Goal: Communication & Community: Participate in discussion

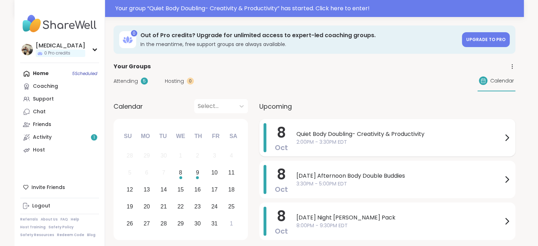
click at [377, 131] on span "Quiet Body Doubling- Creativity & Productivity" at bounding box center [400, 134] width 206 height 8
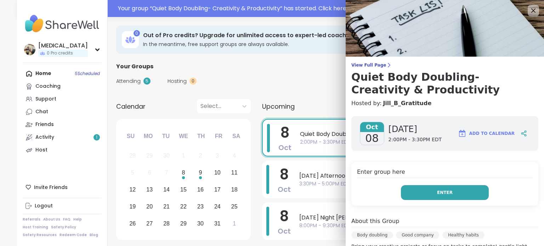
click at [409, 190] on button "Enter" at bounding box center [445, 192] width 88 height 15
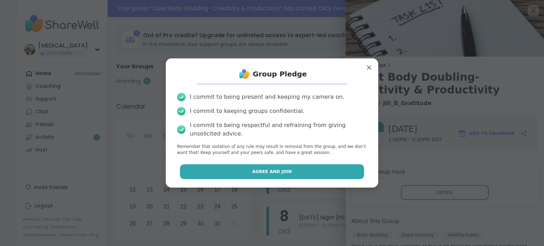
click at [329, 174] on button "Agree and Join" at bounding box center [272, 171] width 184 height 15
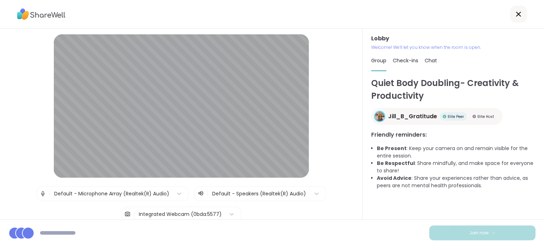
click at [160, 211] on div "Integrated Webcam (0bda:5577)" at bounding box center [180, 214] width 83 height 7
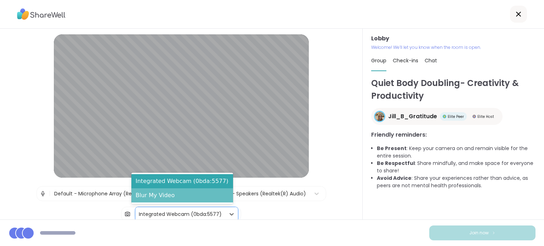
click at [170, 197] on div "Blur My Video" at bounding box center [182, 195] width 102 height 14
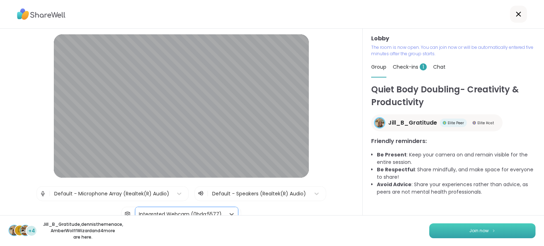
click at [486, 233] on button "Join now" at bounding box center [482, 230] width 106 height 15
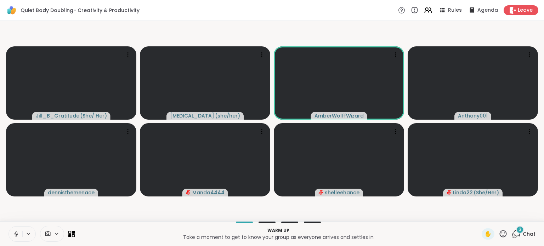
click at [18, 242] on div at bounding box center [41, 234] width 66 height 16
click at [16, 236] on icon at bounding box center [16, 234] width 6 height 6
click at [514, 235] on icon at bounding box center [516, 233] width 9 height 9
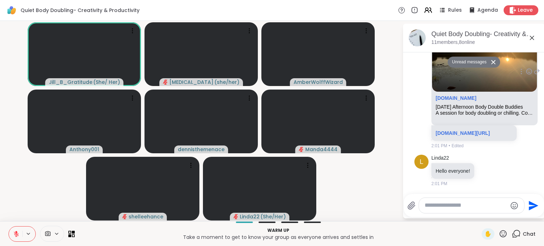
scroll to position [657, 0]
click at [451, 135] on link "sharewellnow.com/session/333fa590-5e14-4373-a7a2-7a2376de57d9" at bounding box center [462, 133] width 54 height 6
click at [486, 170] on icon at bounding box center [486, 170] width 6 height 7
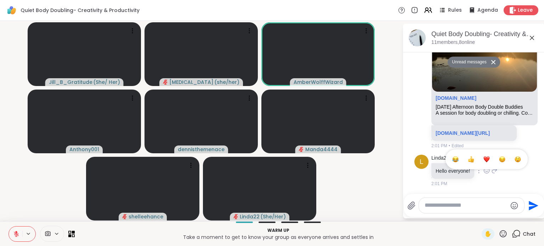
click at [481, 161] on button "Select Reaction: Heart" at bounding box center [486, 159] width 14 height 14
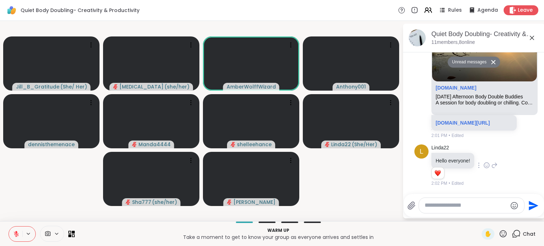
click at [443, 209] on div at bounding box center [471, 205] width 105 height 15
click at [443, 208] on textarea "Type your message" at bounding box center [465, 205] width 82 height 7
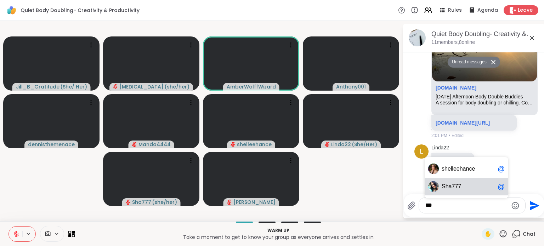
click at [447, 187] on span "Sh" at bounding box center [444, 186] width 7 height 7
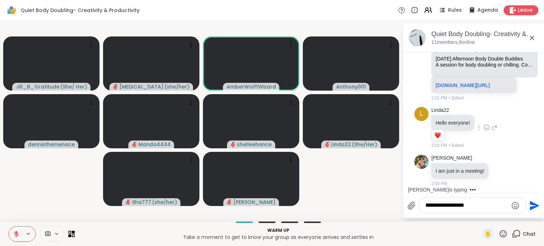
scroll to position [688, 0]
type textarea "**********"
click at [469, 204] on textarea "**********" at bounding box center [466, 205] width 82 height 7
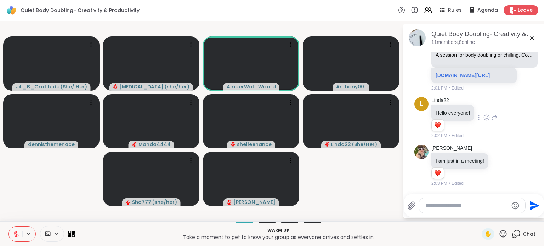
scroll to position [698, 0]
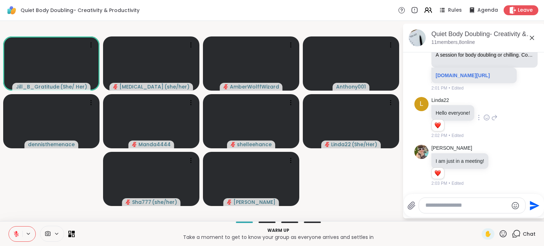
click at [450, 208] on textarea "Type your message" at bounding box center [466, 205] width 82 height 7
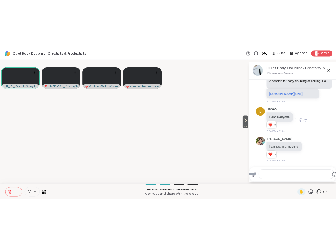
scroll to position [500, 0]
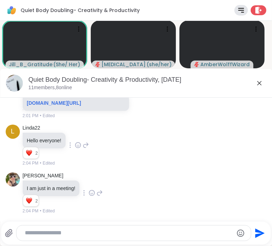
click at [255, 82] on icon at bounding box center [259, 83] width 8 height 8
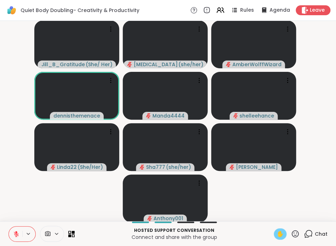
click at [277, 236] on span "✋" at bounding box center [280, 234] width 7 height 8
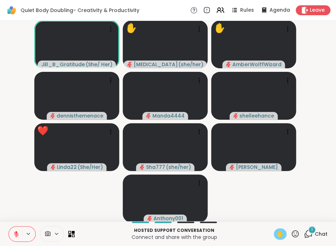
click at [13, 235] on icon at bounding box center [16, 234] width 6 height 6
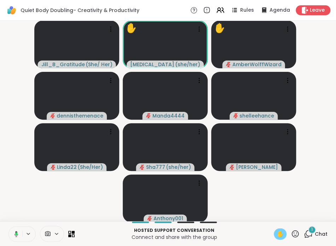
click at [277, 233] on span "✋" at bounding box center [280, 234] width 7 height 8
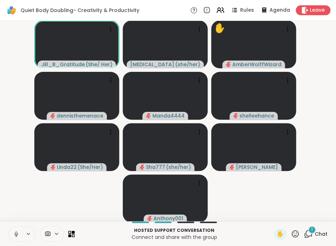
click at [19, 231] on icon at bounding box center [16, 234] width 6 height 6
click at [307, 234] on icon at bounding box center [309, 233] width 7 height 6
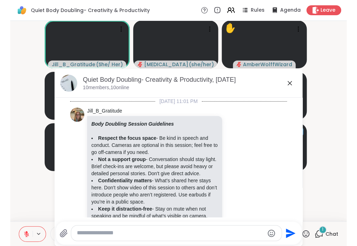
scroll to position [589, 0]
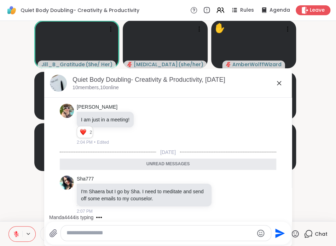
click at [277, 82] on icon at bounding box center [279, 83] width 4 height 4
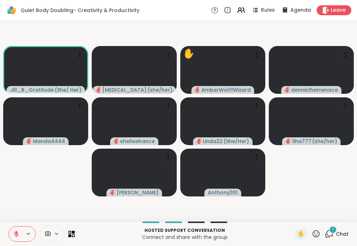
click at [329, 234] on div "1 Chat" at bounding box center [337, 233] width 24 height 11
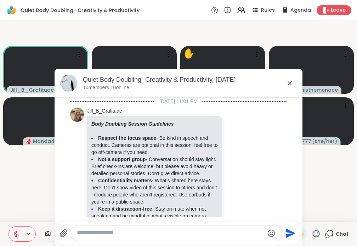
scroll to position [634, 0]
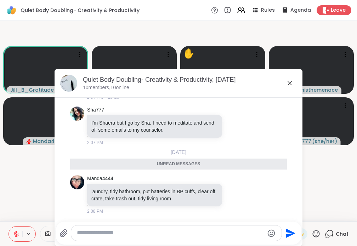
click at [186, 236] on textarea "Type your message" at bounding box center [170, 232] width 187 height 7
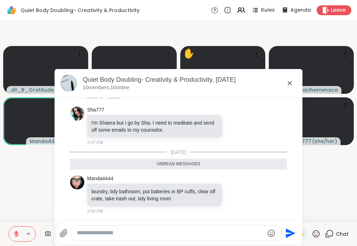
click at [36, 209] on video-player-container "Jill_B_Gratitude ( She/ Her ) Makena ( she/her ) ✋ AmberWolffWizard dennistheme…" at bounding box center [178, 121] width 348 height 195
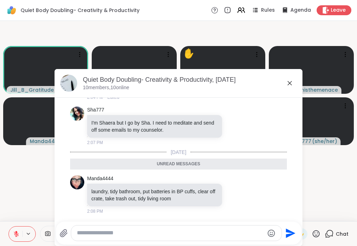
click at [287, 83] on icon at bounding box center [289, 83] width 4 height 4
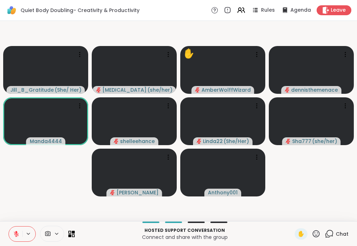
click at [336, 231] on div "Chat" at bounding box center [337, 233] width 24 height 11
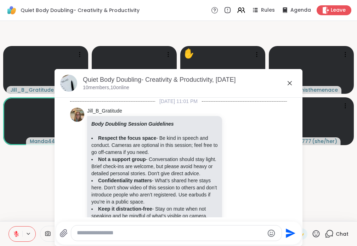
scroll to position [610, 0]
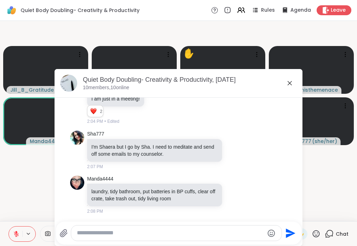
click at [220, 232] on textarea "Type your message" at bounding box center [170, 232] width 187 height 7
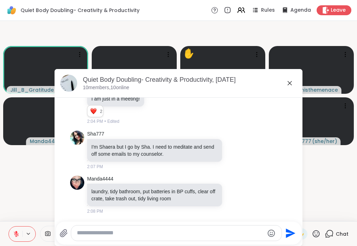
type textarea "*"
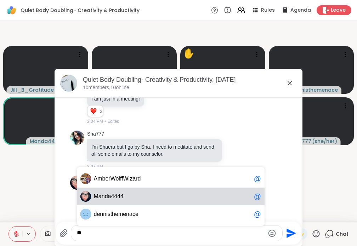
click at [150, 198] on span "M anda4444" at bounding box center [172, 196] width 157 height 7
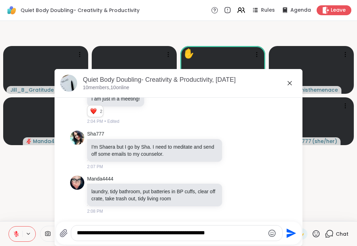
scroll to position [620, 0]
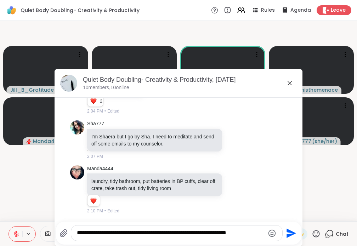
type textarea "**********"
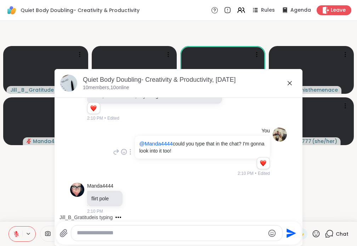
scroll to position [723, 0]
click at [132, 200] on icon at bounding box center [135, 198] width 6 height 7
click at [116, 186] on div "Select Reaction: Thumbs up" at bounding box center [119, 187] width 6 height 6
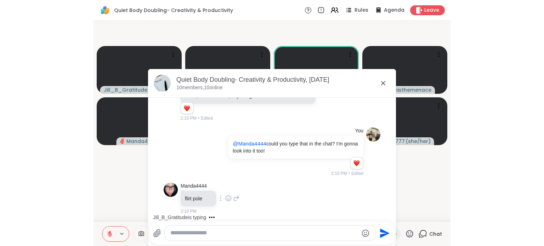
scroll to position [733, 0]
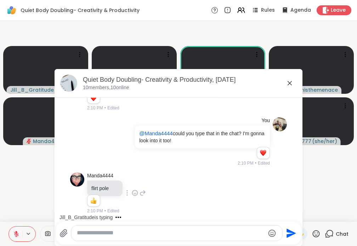
click at [170, 230] on textarea "Type your message" at bounding box center [170, 232] width 187 height 7
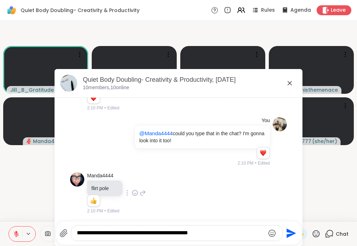
click at [268, 237] on icon "Emoji picker" at bounding box center [272, 233] width 8 height 8
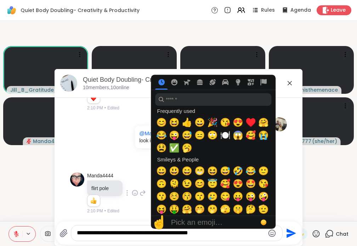
click at [268, 235] on icon "Emoji picker" at bounding box center [272, 233] width 8 height 8
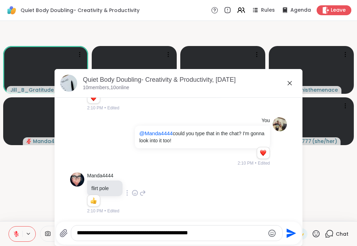
click at [272, 231] on icon "Emoji picker" at bounding box center [272, 233] width 8 height 8
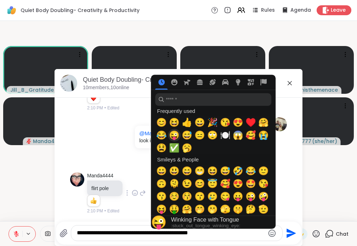
click at [170, 121] on span "😆" at bounding box center [174, 123] width 11 height 10
click at [173, 125] on span "😆" at bounding box center [174, 123] width 11 height 10
click at [173, 124] on span "😆" at bounding box center [174, 123] width 11 height 10
click at [161, 231] on textarea "**********" at bounding box center [170, 232] width 187 height 7
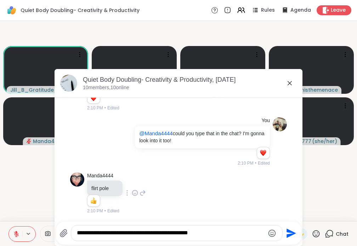
click at [201, 236] on textarea "**********" at bounding box center [170, 232] width 187 height 7
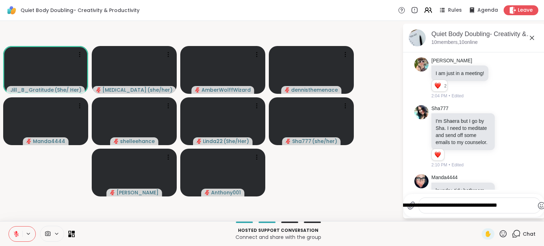
scroll to position [988, 0]
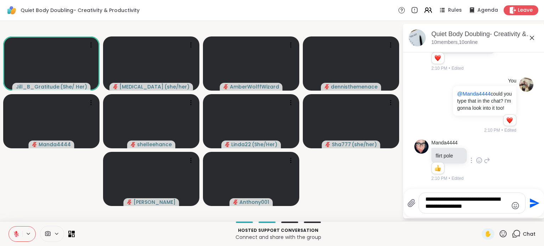
click at [520, 205] on div "**********" at bounding box center [472, 203] width 106 height 20
click at [514, 205] on icon "Emoji picker" at bounding box center [515, 205] width 8 height 8
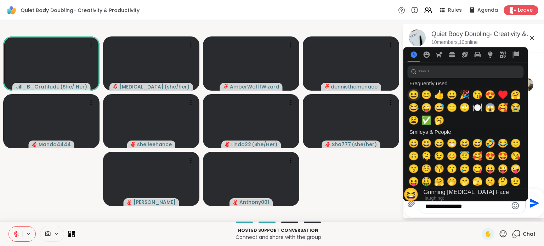
click at [413, 96] on span "😆" at bounding box center [413, 95] width 11 height 10
click at [479, 215] on div "**********" at bounding box center [474, 203] width 140 height 28
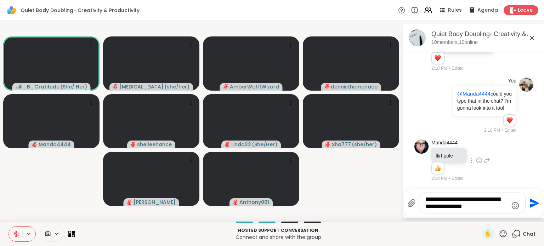
click at [476, 211] on div "**********" at bounding box center [472, 203] width 106 height 20
click at [475, 209] on textarea "**********" at bounding box center [466, 203] width 82 height 15
type textarea "**********"
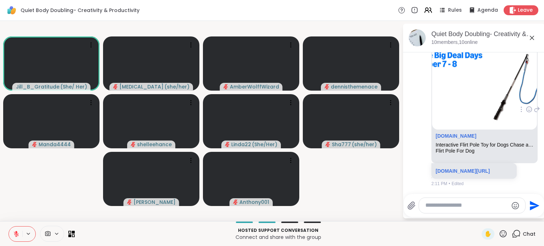
scroll to position [1281, 0]
click at [528, 110] on icon at bounding box center [529, 110] width 2 height 1
click at [510, 101] on div "Select Reaction: Thumbs up" at bounding box center [513, 98] width 6 height 6
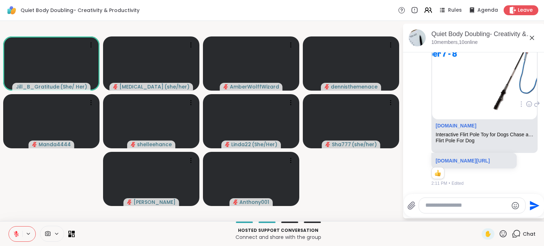
scroll to position [1440, 0]
click at [443, 211] on div at bounding box center [472, 205] width 106 height 15
click at [442, 207] on textarea "Type your message" at bounding box center [466, 205] width 82 height 7
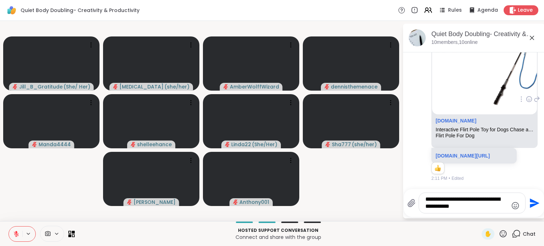
type textarea "**********"
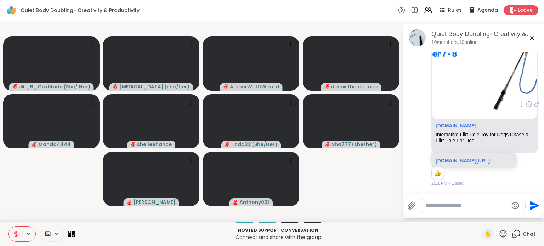
scroll to position [1491, 0]
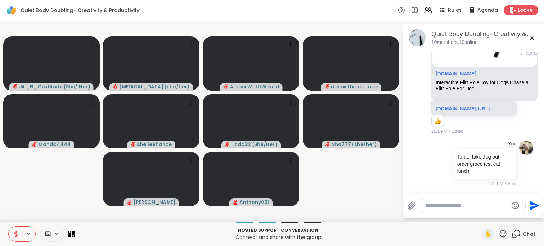
click at [442, 207] on textarea "Type your message" at bounding box center [466, 205] width 82 height 7
click at [313, 205] on video-player-container "Jill_B_Gratitude ( She/ Her ) Makena ( she/her ) AmberWolffWizard dennisthemena…" at bounding box center [201, 121] width 394 height 195
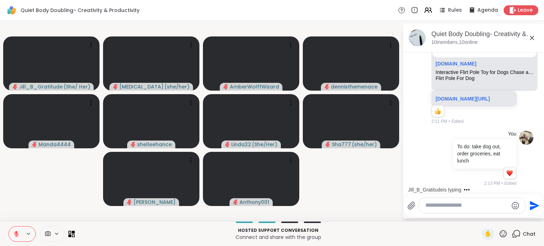
scroll to position [1606, 0]
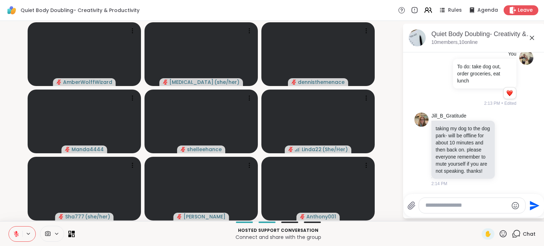
click at [396, 137] on video-player-container "AmberWolffWizard Makena ( she/her ) dennisthemenace Manda4444 shelleehance Lind…" at bounding box center [201, 121] width 394 height 195
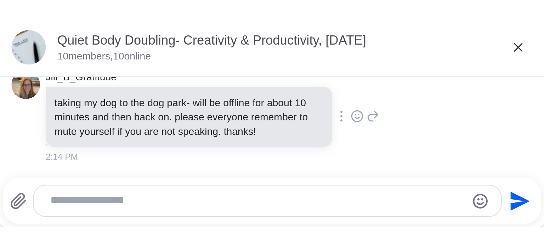
scroll to position [1150, 0]
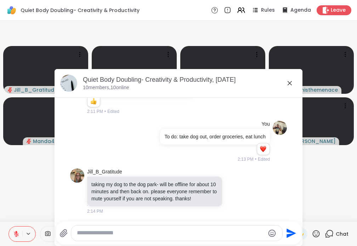
click at [288, 84] on icon at bounding box center [289, 83] width 8 height 8
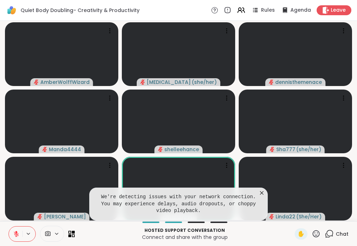
click at [261, 194] on icon at bounding box center [262, 193] width 4 height 4
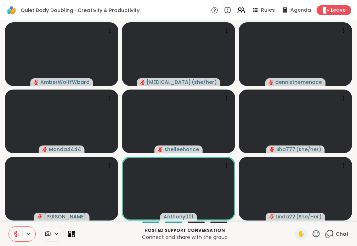
click at [312, 231] on icon at bounding box center [316, 233] width 9 height 9
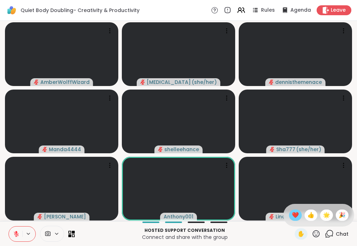
click at [292, 211] on span "❤️" at bounding box center [295, 215] width 7 height 8
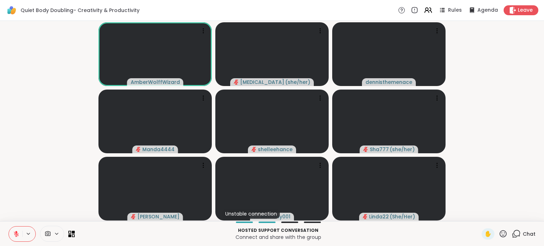
click at [512, 228] on div "Chat" at bounding box center [524, 233] width 24 height 11
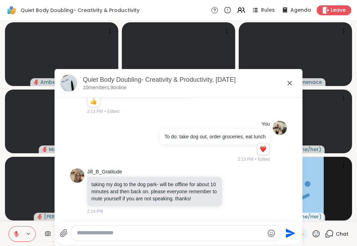
click at [285, 82] on icon at bounding box center [289, 83] width 8 height 8
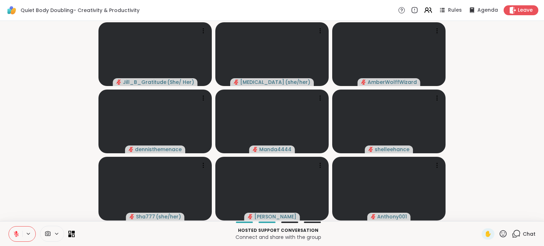
click at [524, 233] on span "Chat" at bounding box center [528, 233] width 13 height 7
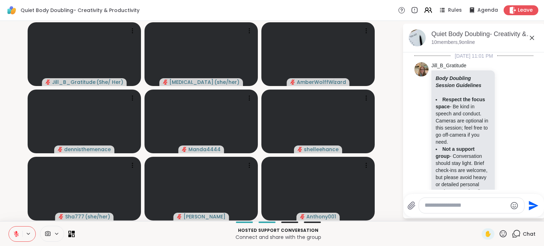
scroll to position [1606, 0]
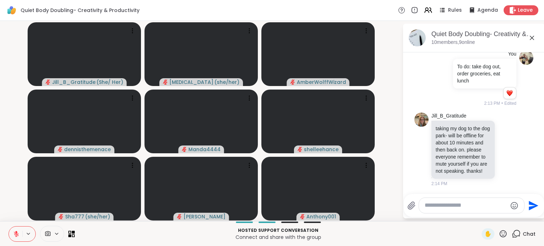
click at [440, 204] on textarea "Type your message" at bounding box center [465, 205] width 82 height 7
type textarea "**********"
click at [536, 209] on icon "Send" at bounding box center [533, 205] width 11 height 11
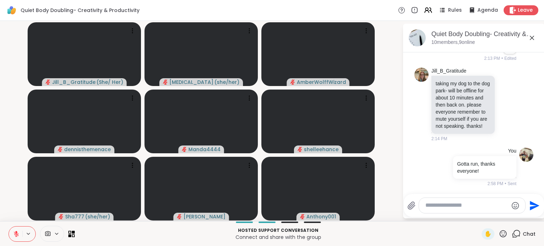
scroll to position [1651, 0]
click at [509, 8] on icon at bounding box center [511, 9] width 7 height 7
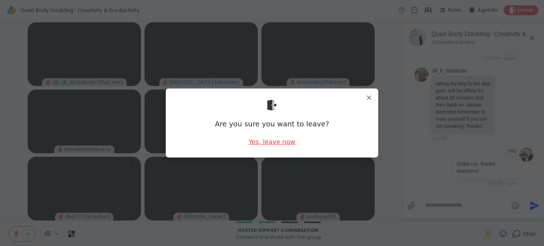
click at [281, 139] on div "Yes, leave now" at bounding box center [271, 141] width 47 height 9
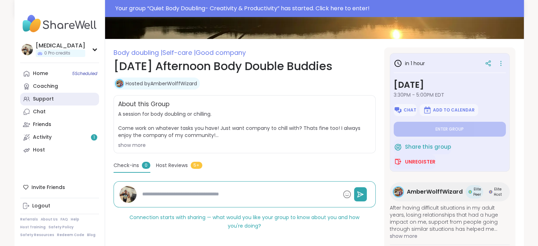
click at [61, 102] on link "Support" at bounding box center [59, 99] width 79 height 13
type textarea "*"
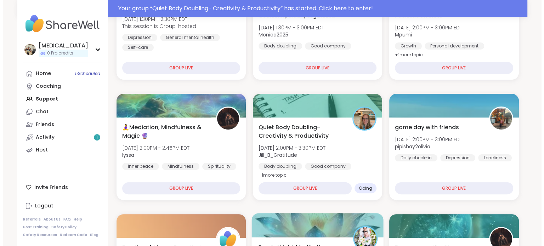
scroll to position [106, 0]
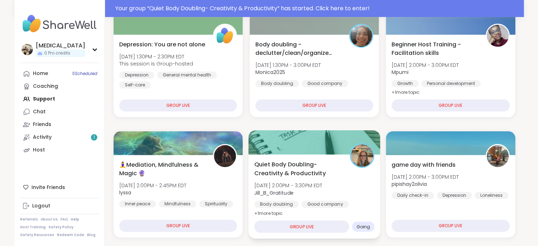
click at [314, 174] on span "Quiet Body Doubling- Creativity & Productivity" at bounding box center [298, 168] width 88 height 17
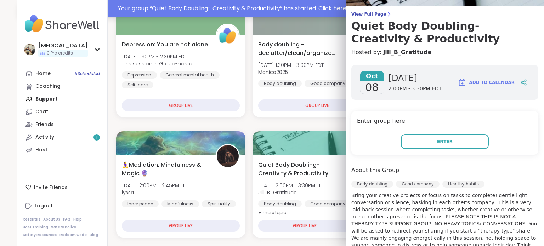
scroll to position [0, 0]
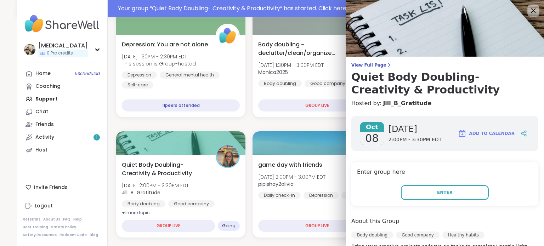
click at [528, 13] on icon at bounding box center [532, 10] width 9 height 9
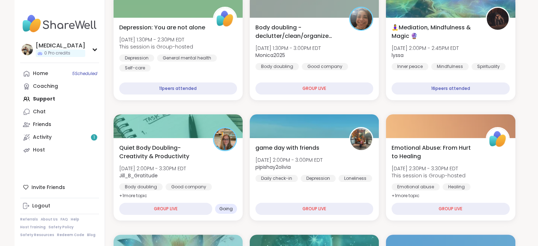
scroll to position [89, 0]
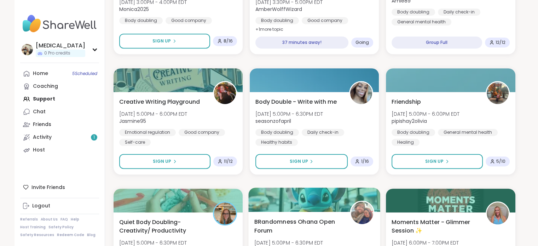
scroll to position [479, 0]
